Goal: Ask a question

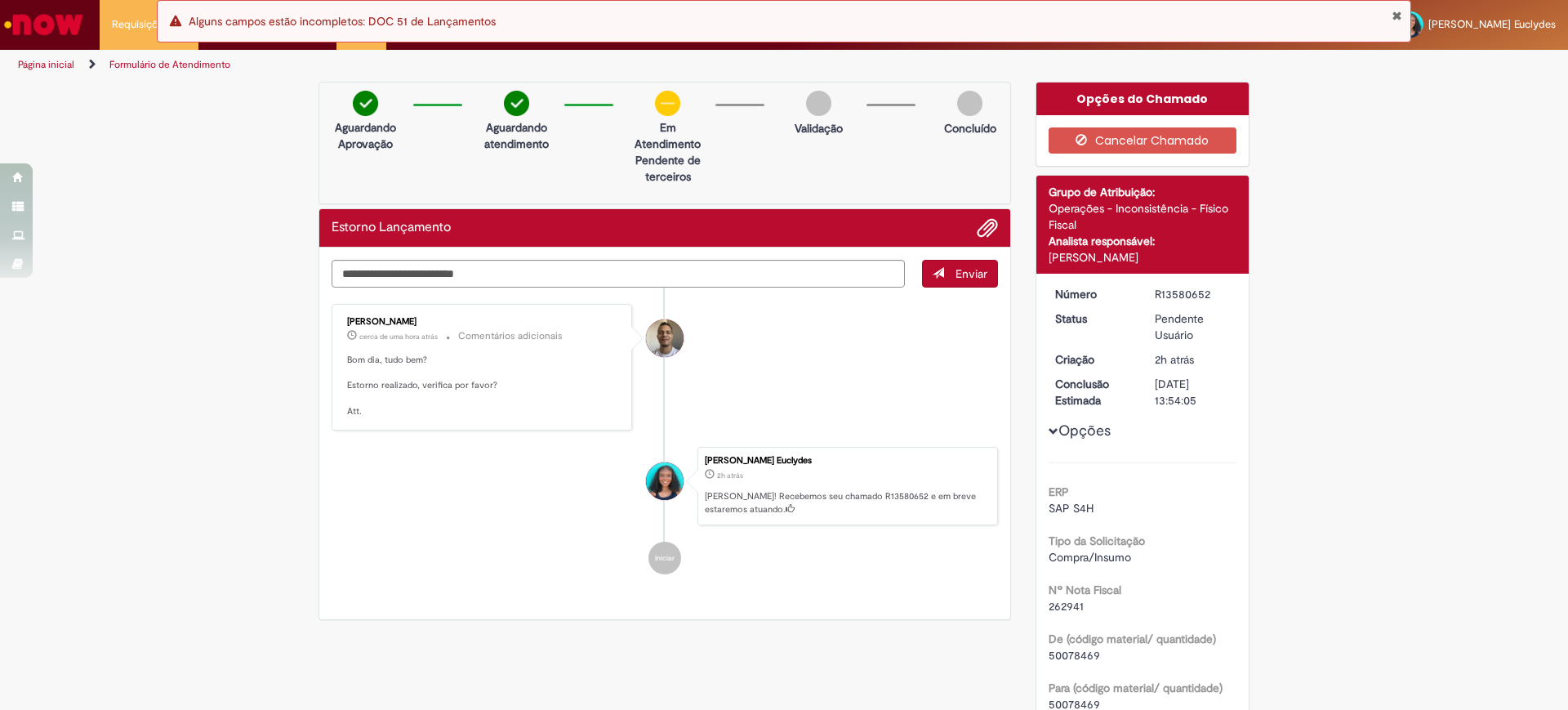
scroll to position [273, 0]
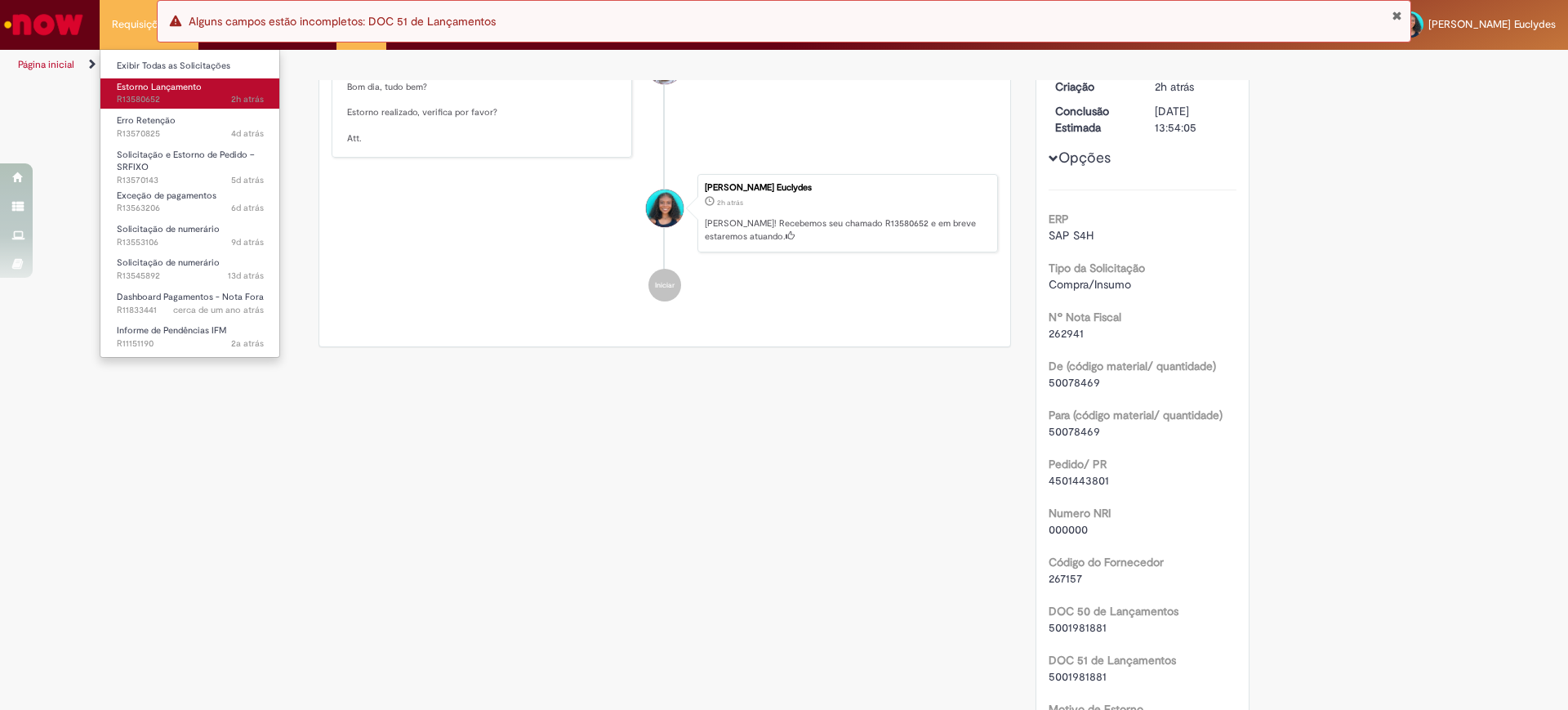
click at [147, 94] on span "2h atrás 2 horas atrás R13580652" at bounding box center [190, 99] width 147 height 13
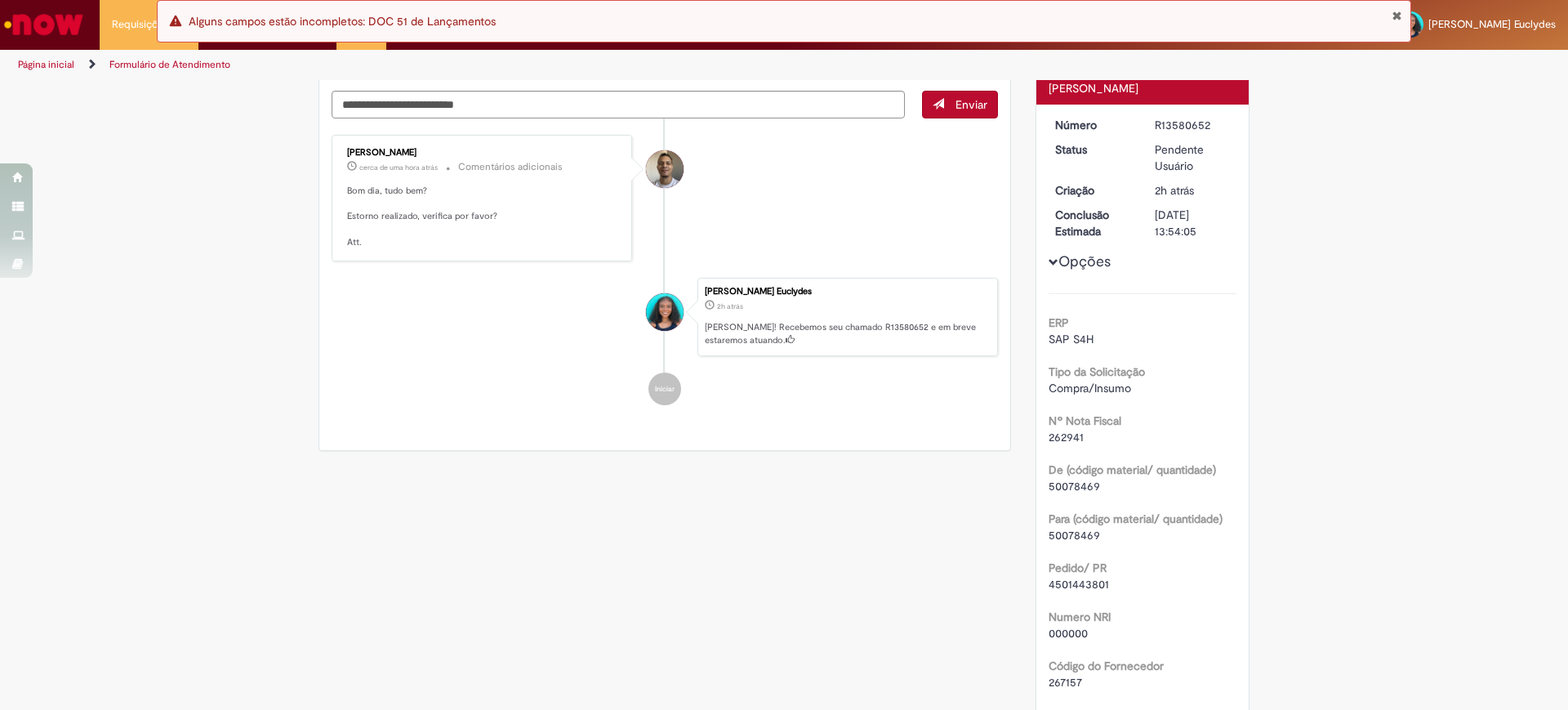
scroll to position [408, 0]
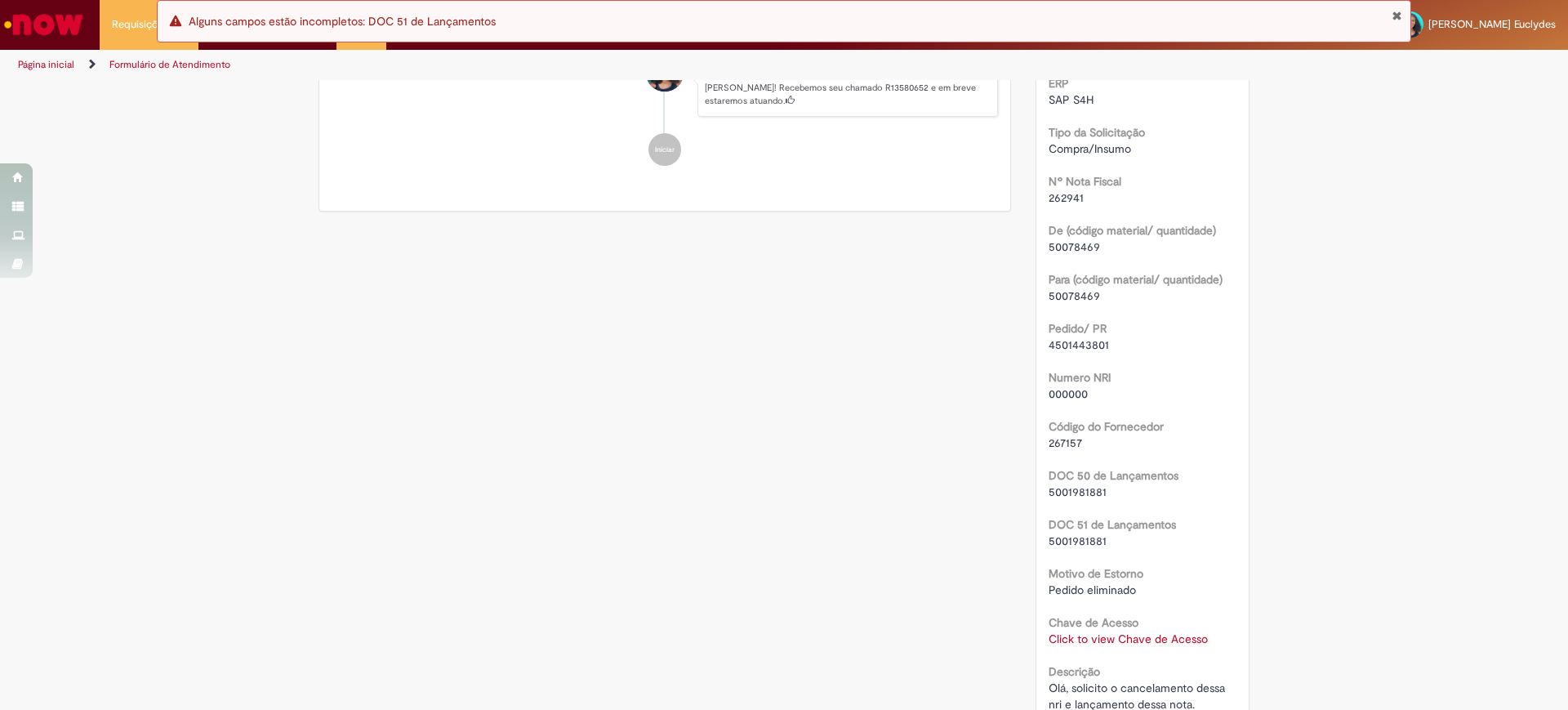
click at [1074, 340] on span "4501443801" at bounding box center [1079, 345] width 61 height 15
copy span "4501443801"
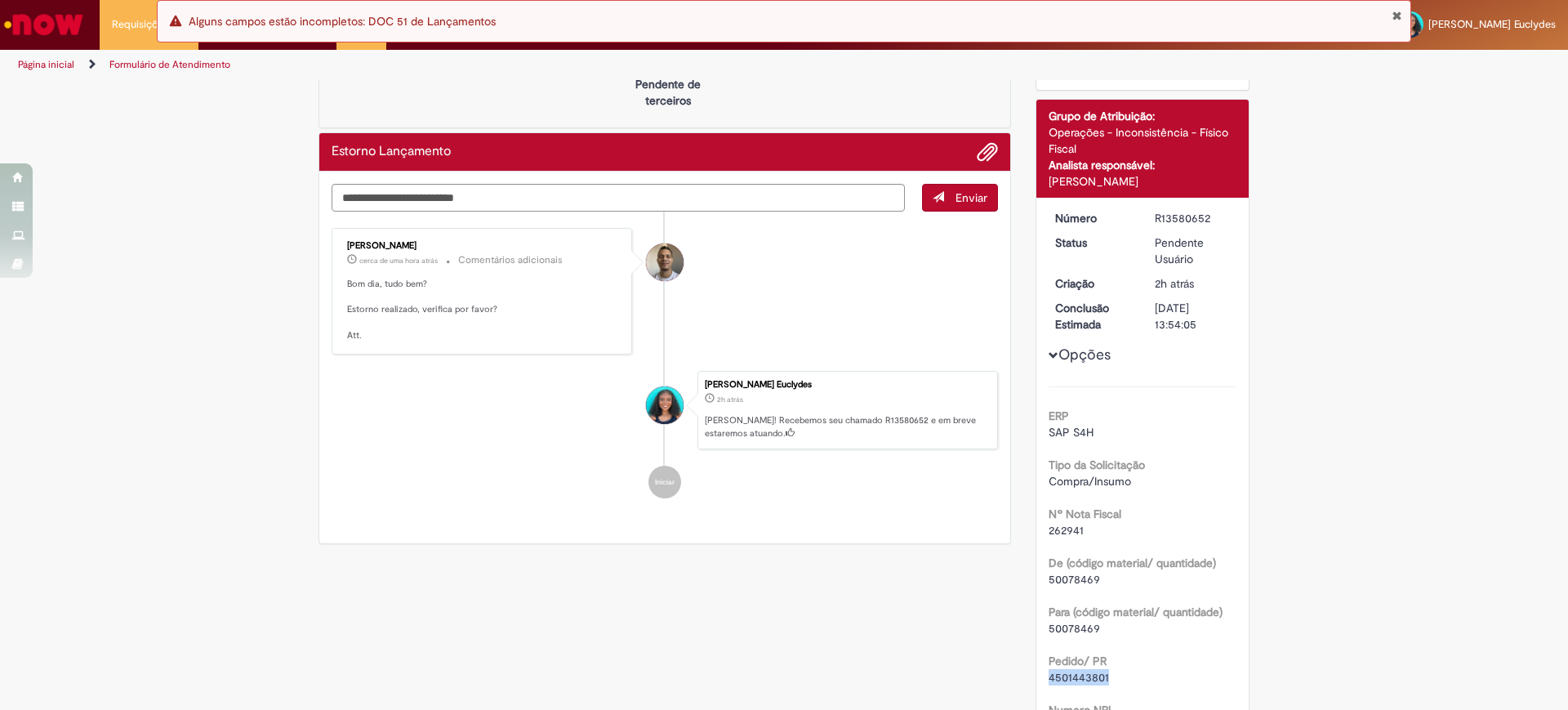
scroll to position [0, 0]
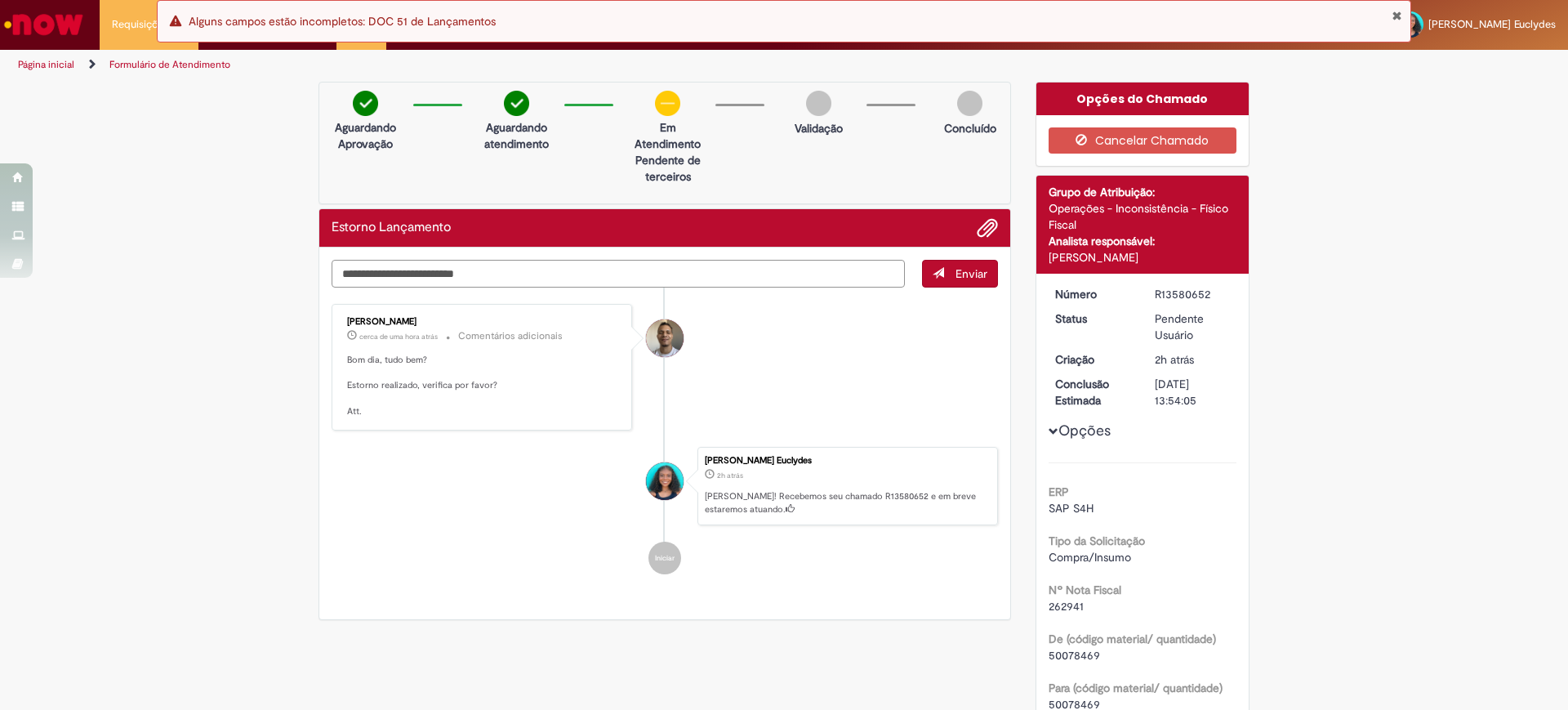
click at [384, 274] on textarea "Digite sua mensagem aqui..." at bounding box center [619, 273] width 574 height 28
type textarea "**********"
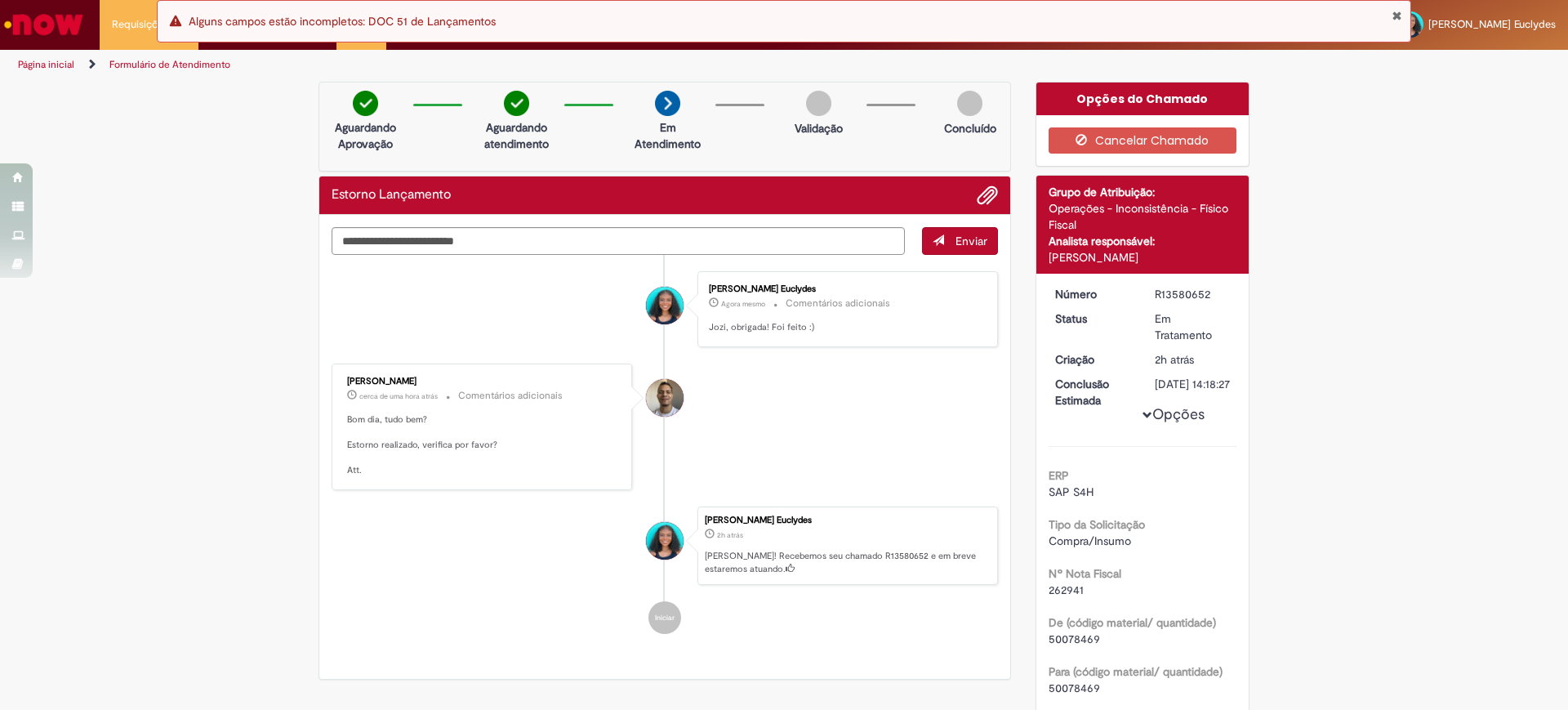
click at [1397, 7] on div "Erro Alguns campos estão incompletos: DOC 51 de Lançamentos" at bounding box center [784, 21] width 1254 height 42
click at [1397, 11] on button "Fechar Notificação" at bounding box center [1397, 16] width 11 height 13
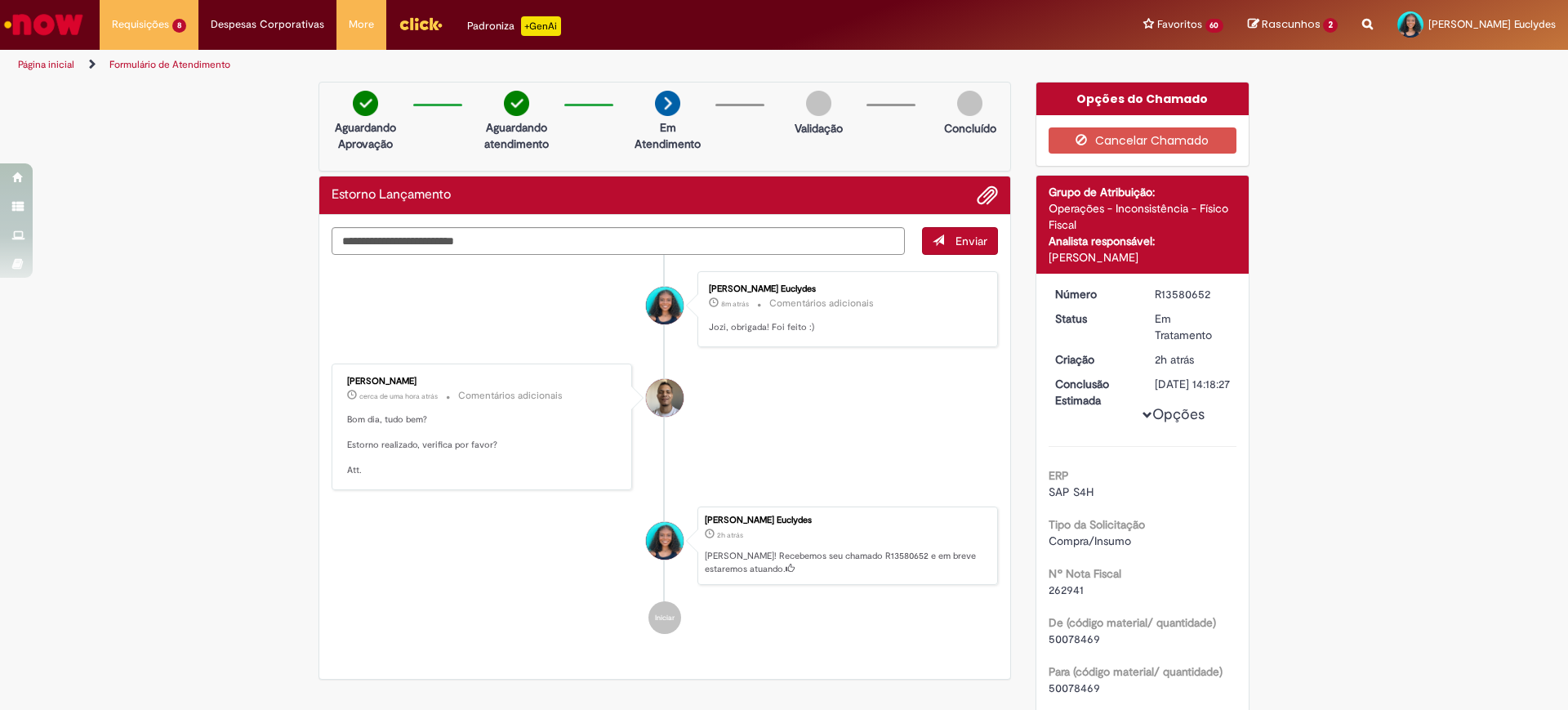
click at [29, 29] on img "Ir para a Homepage" at bounding box center [43, 25] width 84 height 33
